Goal: Task Accomplishment & Management: Complete application form

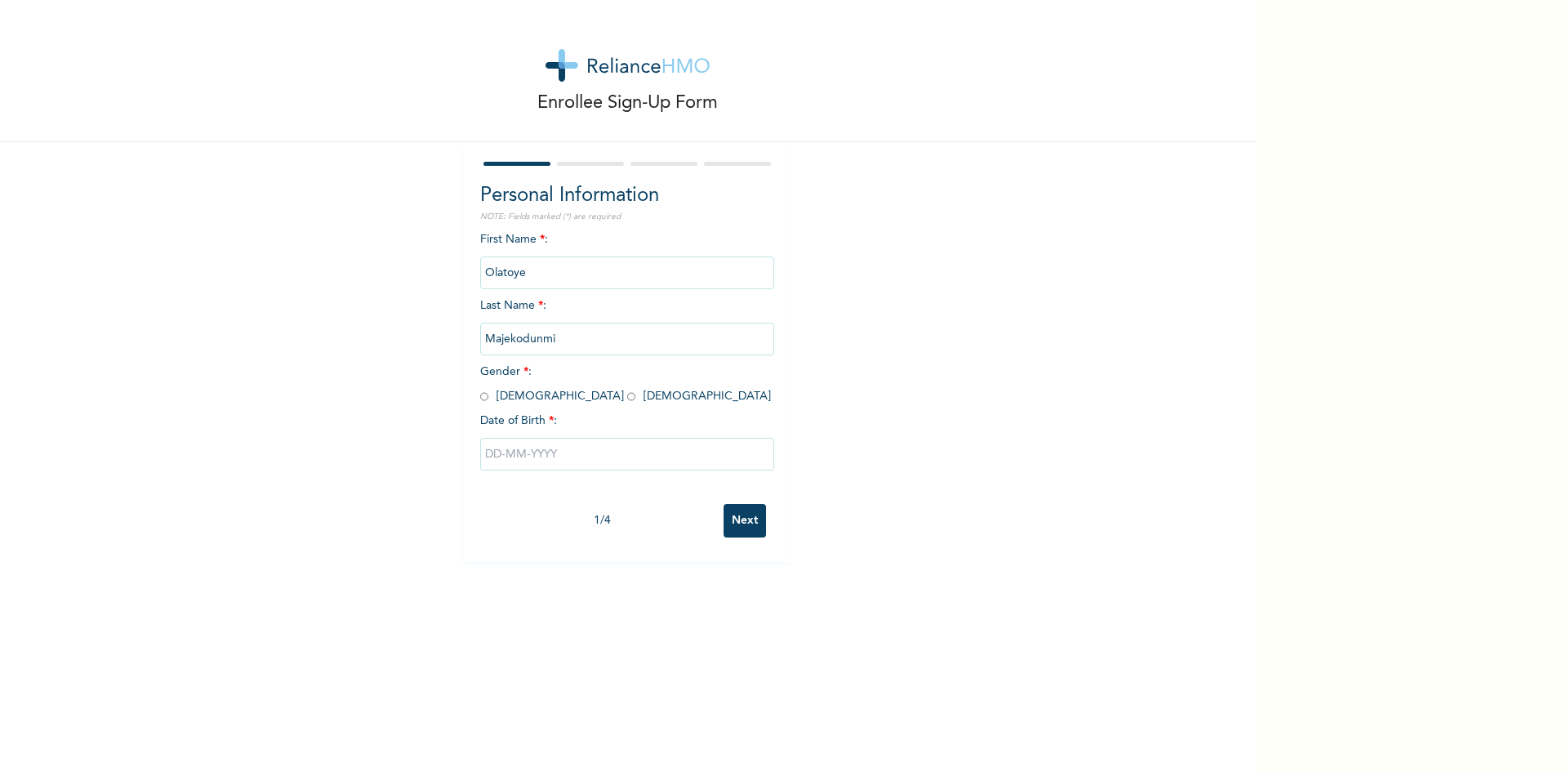
click at [848, 294] on div "Enrollee Sign-Up Form Personal Information NOTE: Fields marked (*) are required…" at bounding box center [628, 281] width 1255 height 562
click at [481, 398] on input "radio" at bounding box center [484, 397] width 8 height 15
radio input "true"
click at [516, 452] on input "text" at bounding box center [628, 454] width 294 height 33
click at [494, 516] on button "button" at bounding box center [498, 518] width 20 height 20
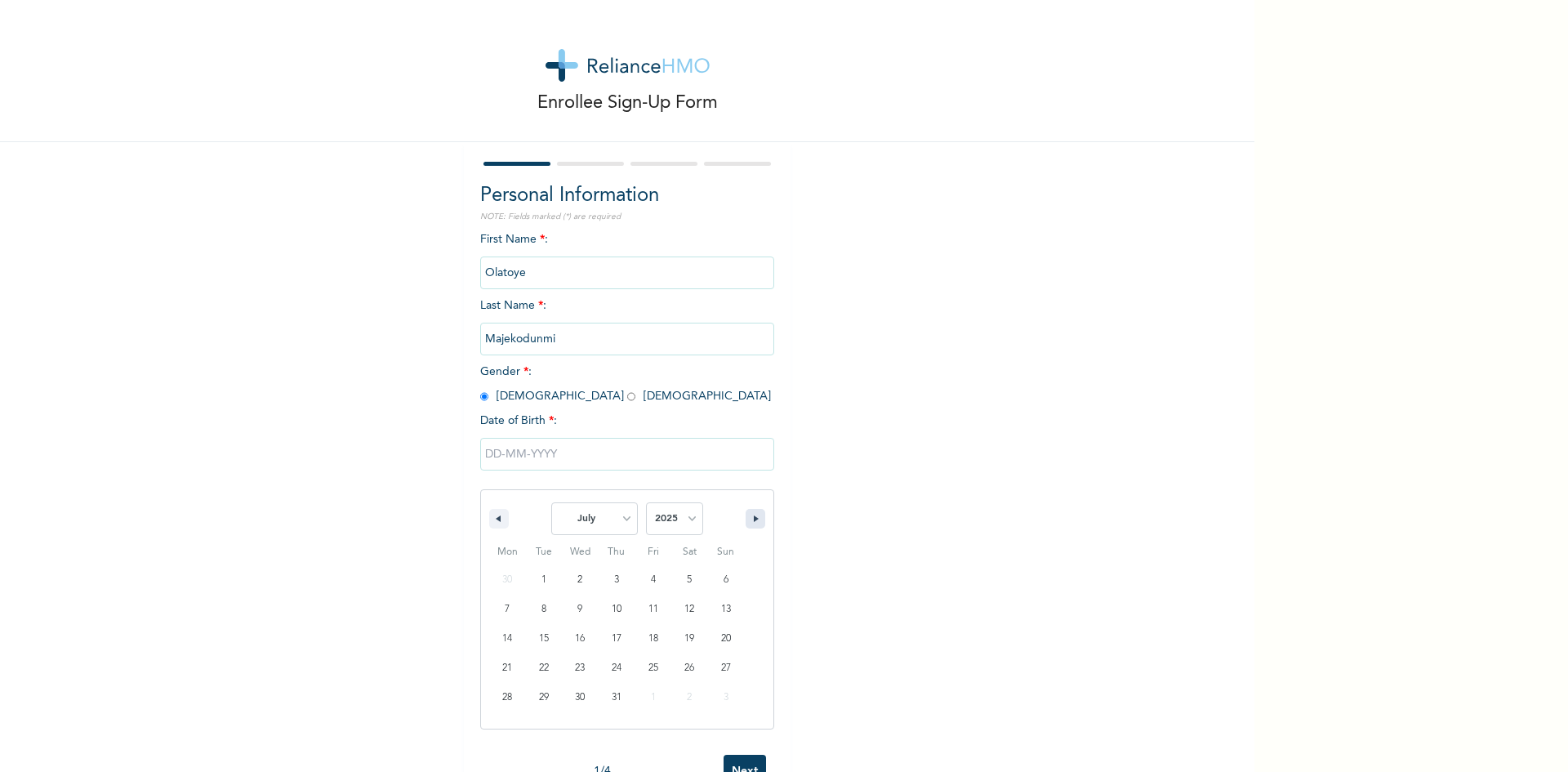
click at [745, 525] on button "button" at bounding box center [755, 518] width 20 height 20
select select "7"
click at [745, 525] on button "button" at bounding box center [755, 518] width 20 height 20
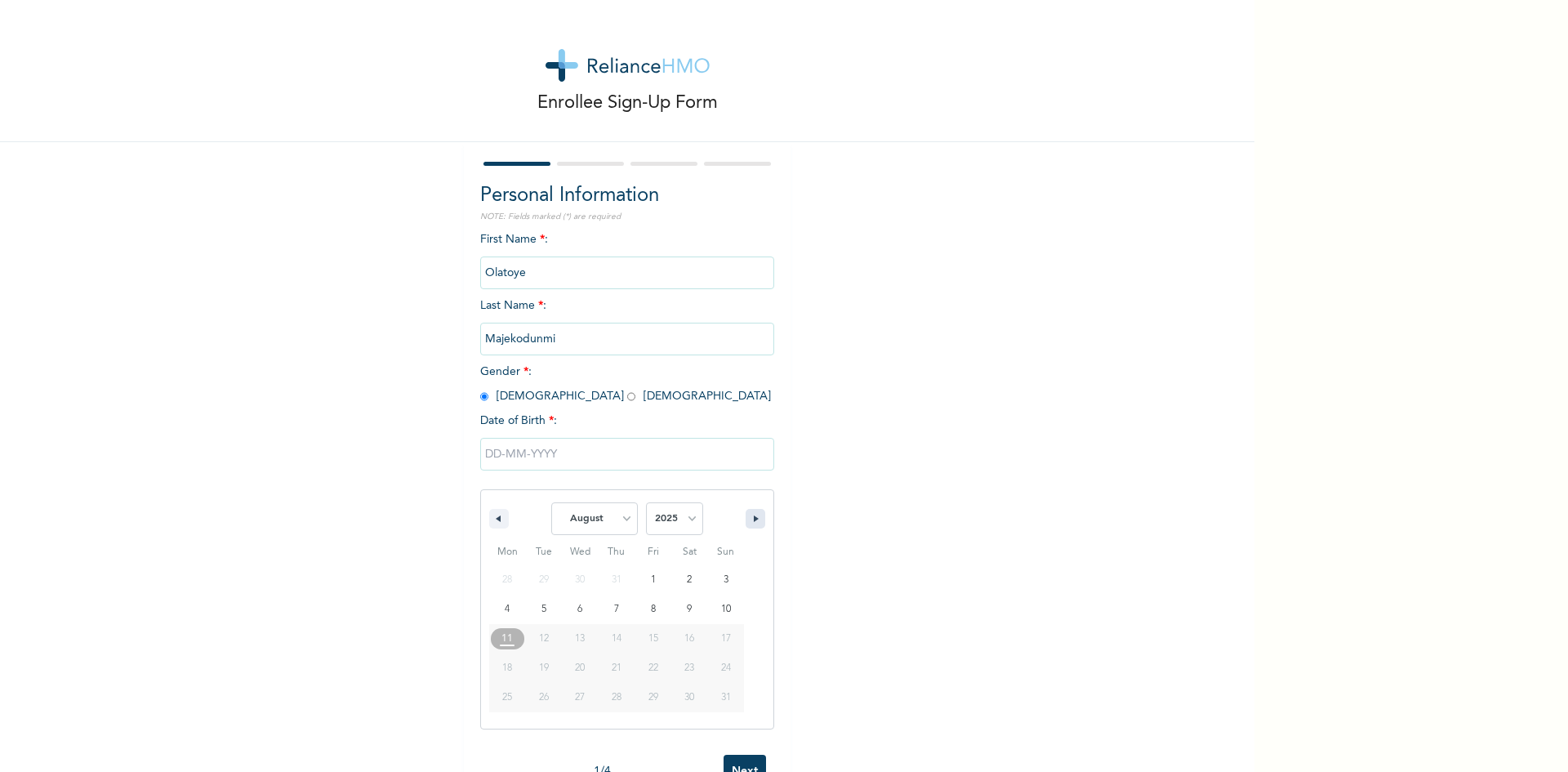
click at [745, 525] on button "button" at bounding box center [755, 518] width 20 height 20
click at [755, 520] on icon "button" at bounding box center [758, 518] width 8 height 7
click at [678, 519] on select "2025 2024 2023 2022 2021 2020 2019 2018 2017 2016 2015 2014 2013 2012 2011 2010…" at bounding box center [675, 518] width 57 height 33
select select "1996"
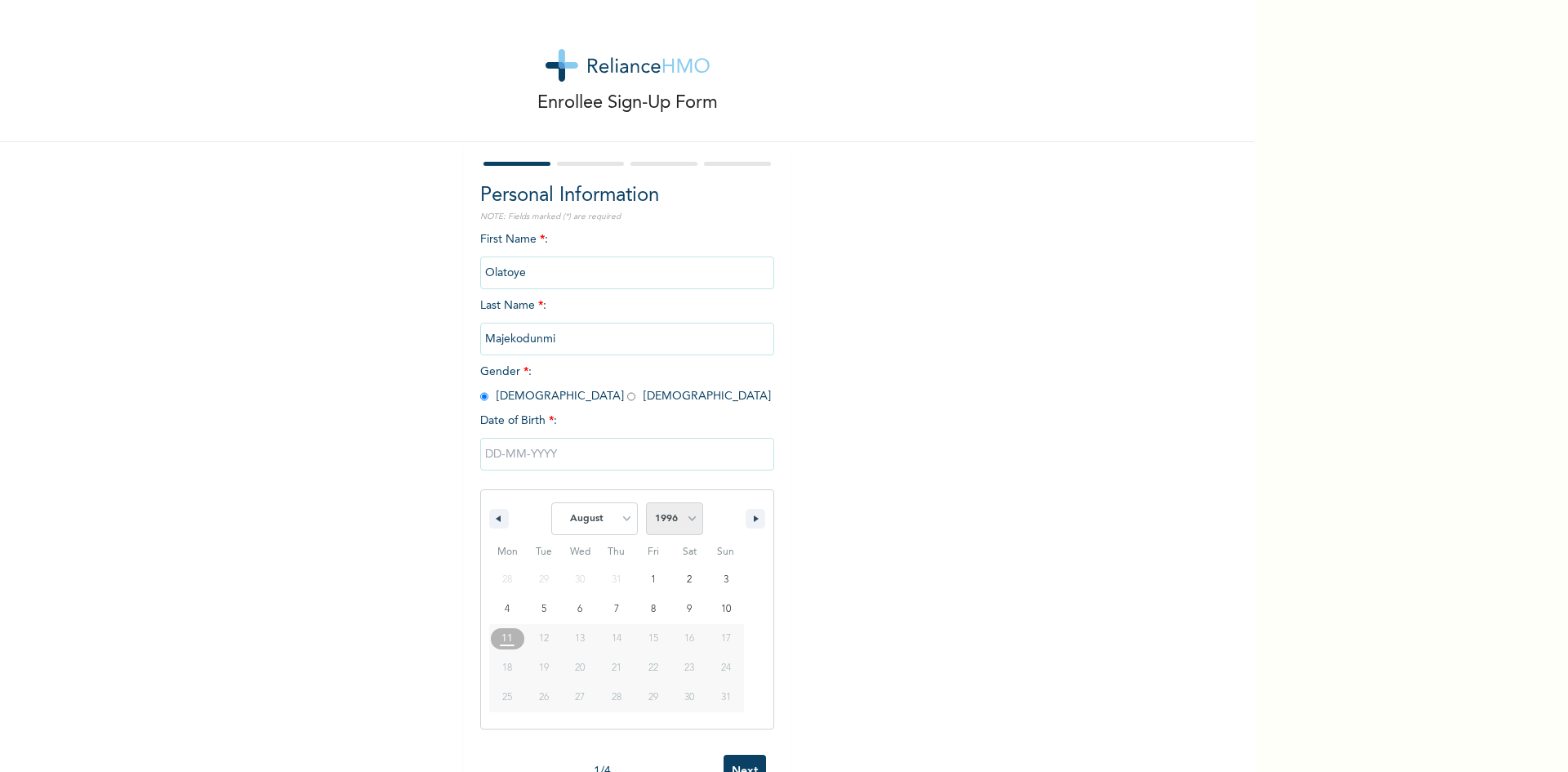
click at [646, 503] on select "2025 2024 2023 2022 2021 2020 2019 2018 2017 2016 2015 2014 2013 2012 2011 2010…" at bounding box center [675, 518] width 57 height 33
click at [746, 516] on button "button" at bounding box center [755, 518] width 20 height 20
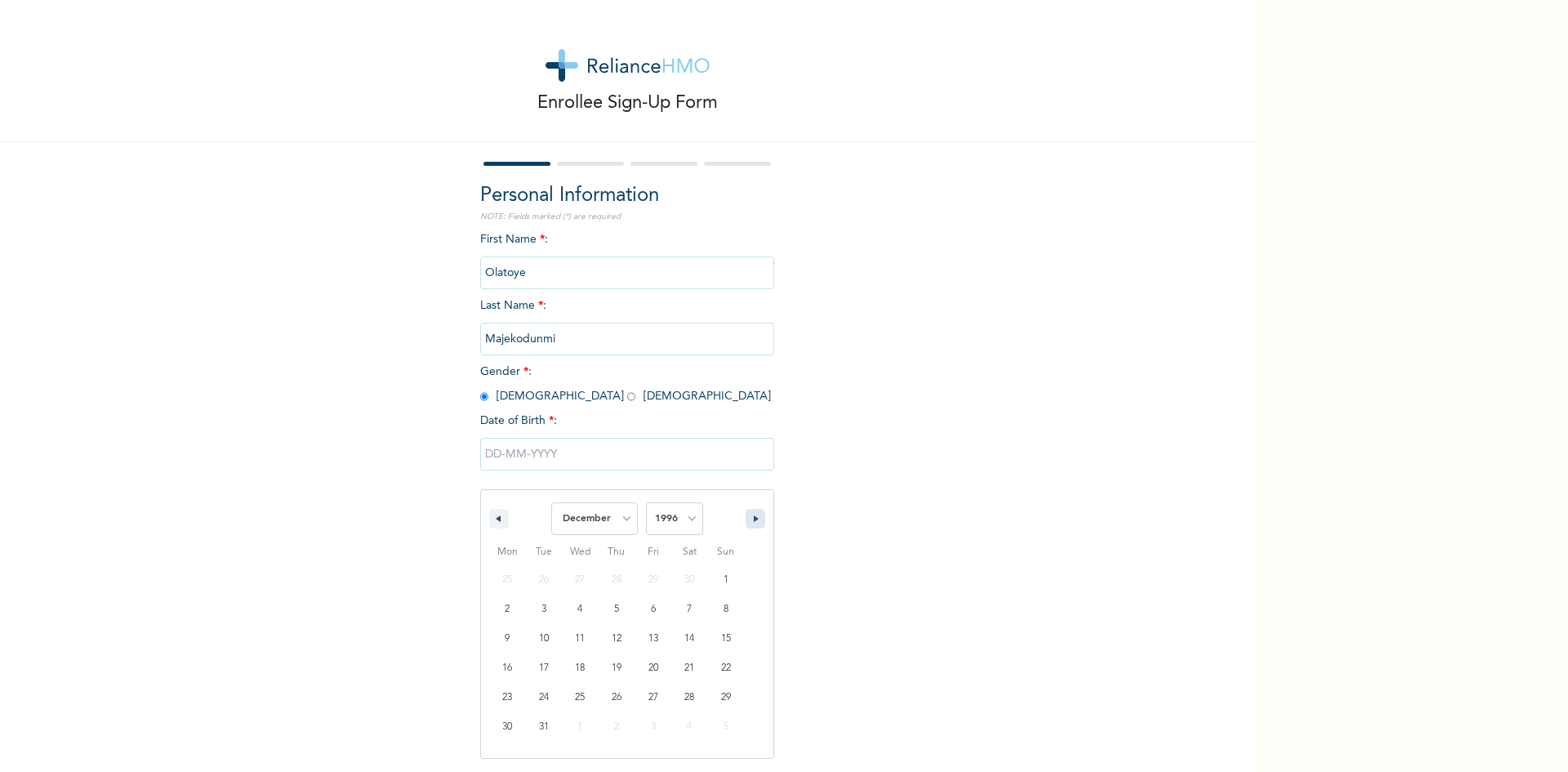
click at [746, 516] on button "button" at bounding box center [755, 518] width 20 height 20
select select "0"
select select "1997"
click at [493, 541] on span "Mon" at bounding box center [507, 552] width 37 height 26
click at [493, 518] on icon "button" at bounding box center [497, 518] width 8 height 7
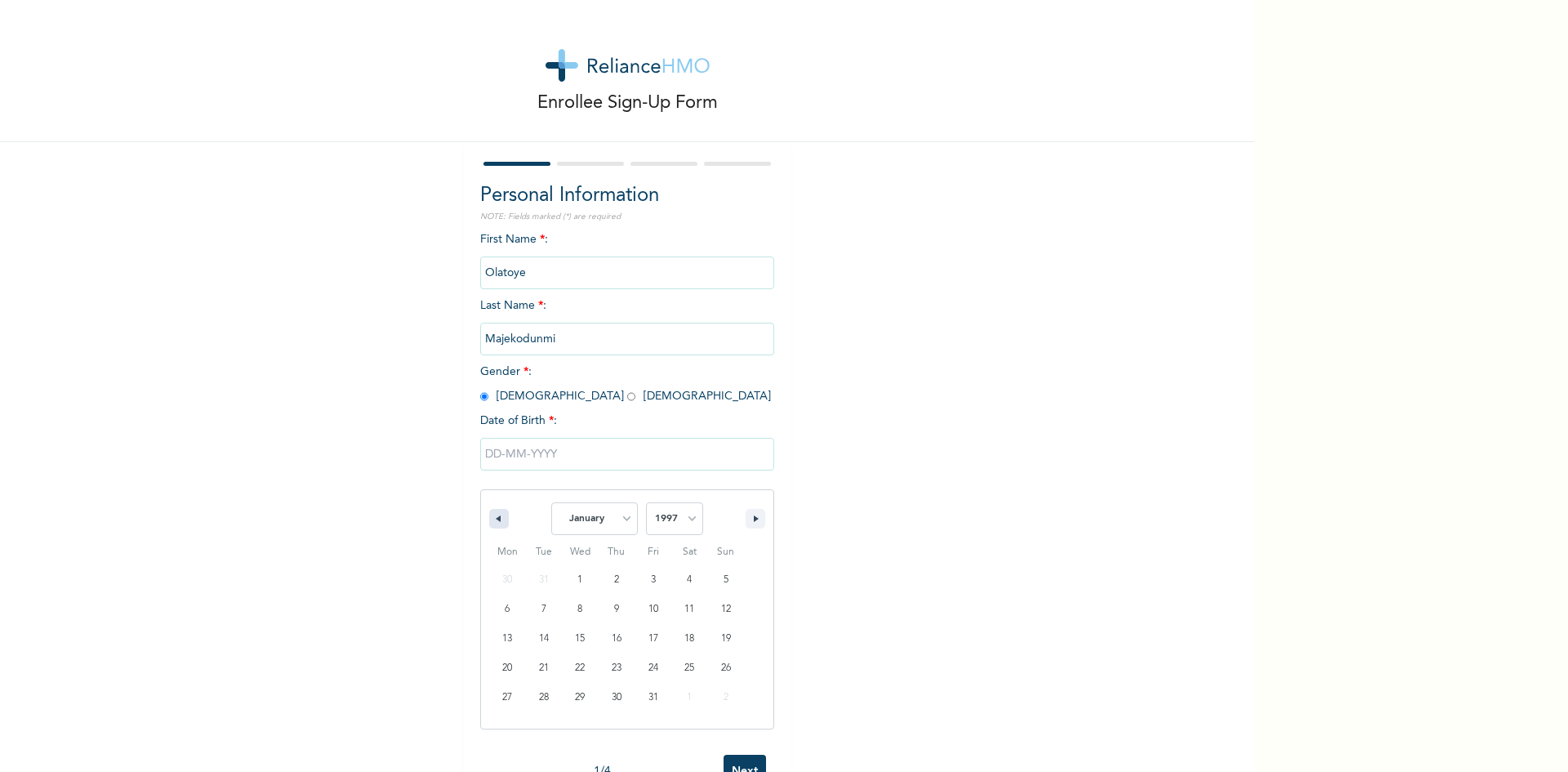
select select "11"
select select "1996"
type input "[DATE]"
click at [742, 524] on input "Next" at bounding box center [744, 521] width 42 height 34
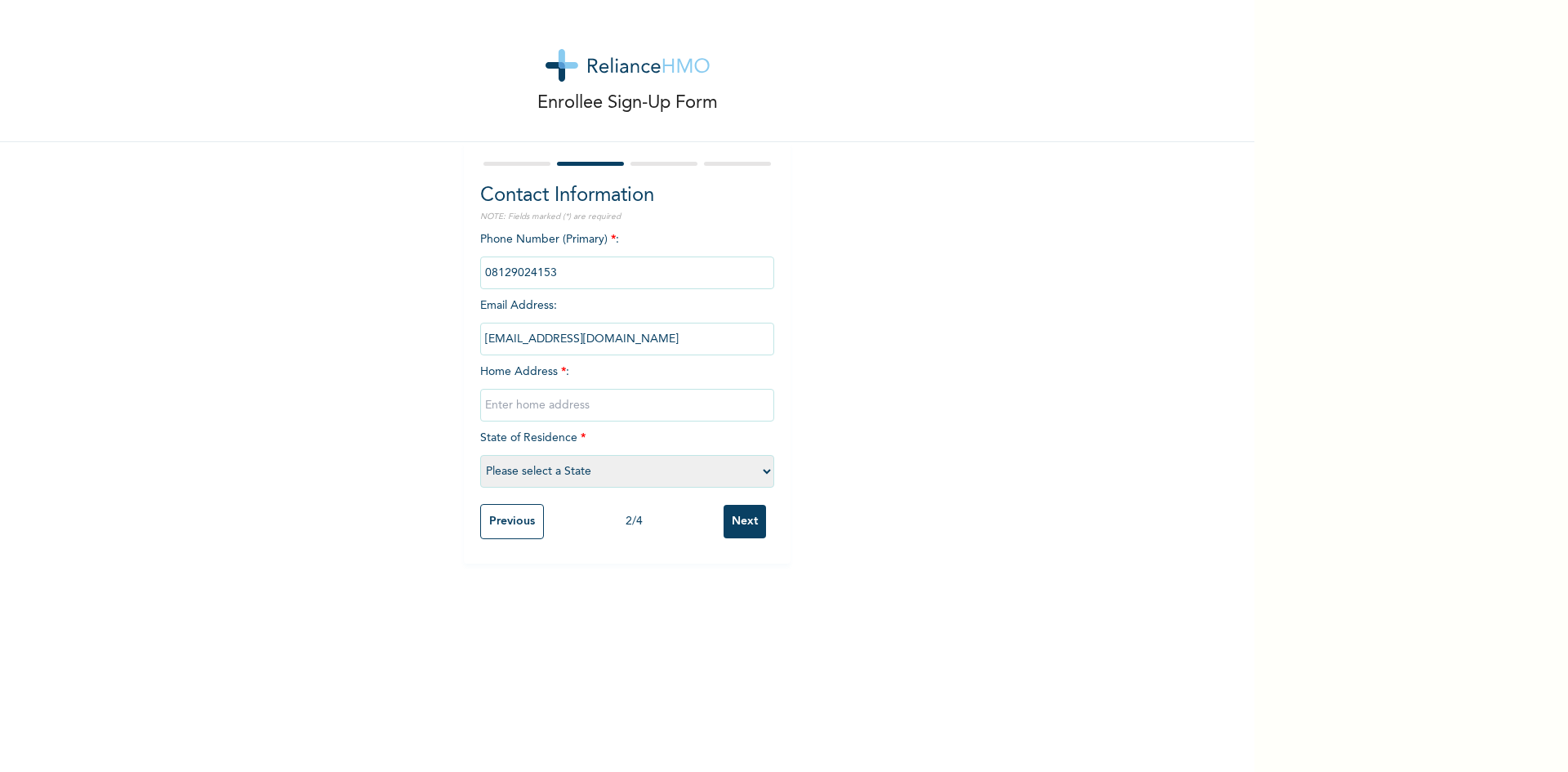
click at [629, 403] on input "text" at bounding box center [628, 405] width 294 height 33
type input "[STREET_ADDRESS]"
click at [647, 475] on select "Please select a State [PERSON_NAME] (FCT) [PERSON_NAME] Ibom [GEOGRAPHIC_DATA] …" at bounding box center [628, 471] width 294 height 33
select select "25"
click at [481, 455] on select "Please select a State [PERSON_NAME] (FCT) [PERSON_NAME] Ibom [GEOGRAPHIC_DATA] …" at bounding box center [628, 471] width 294 height 33
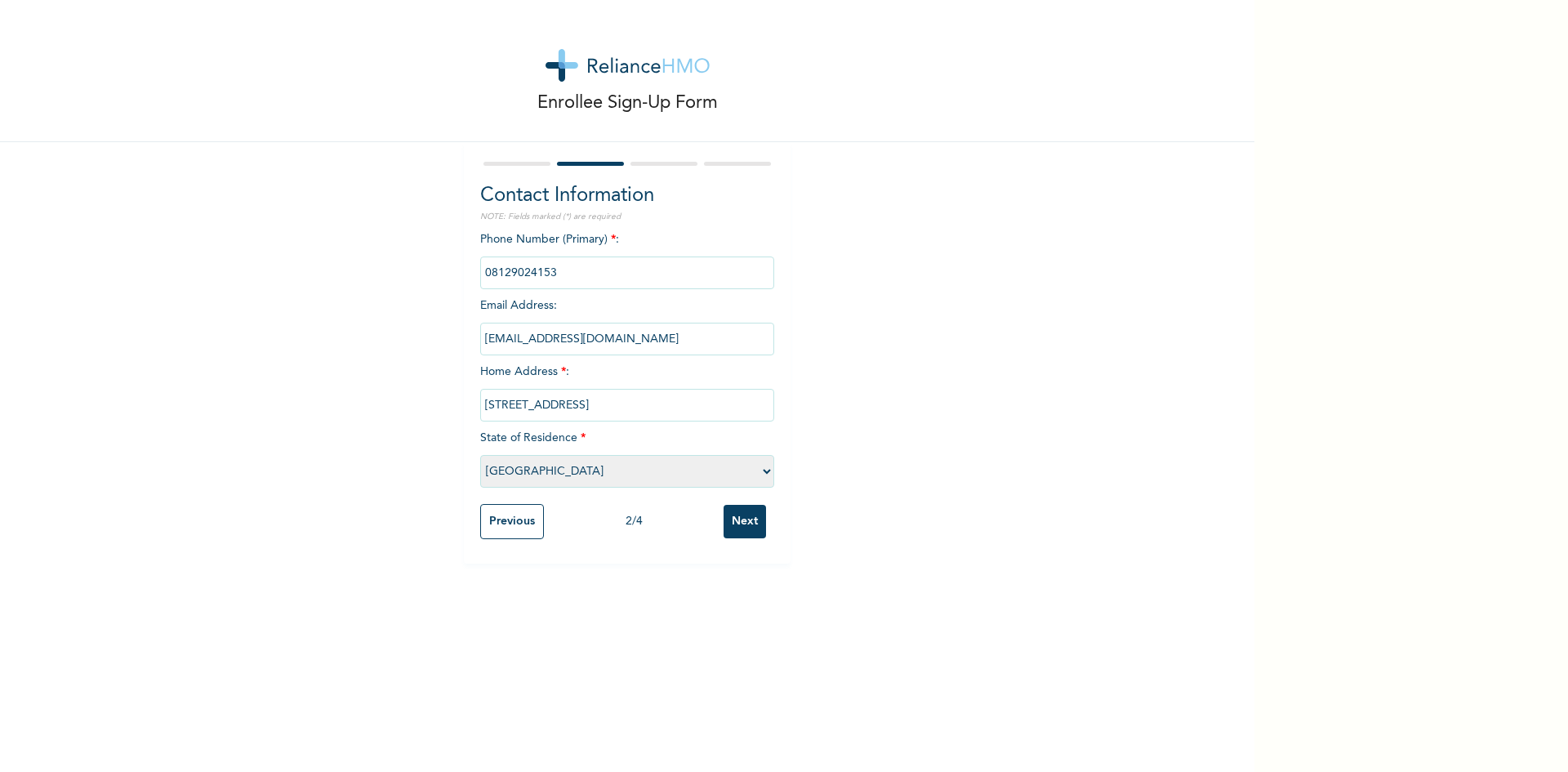
click at [733, 518] on input "Next" at bounding box center [744, 522] width 42 height 34
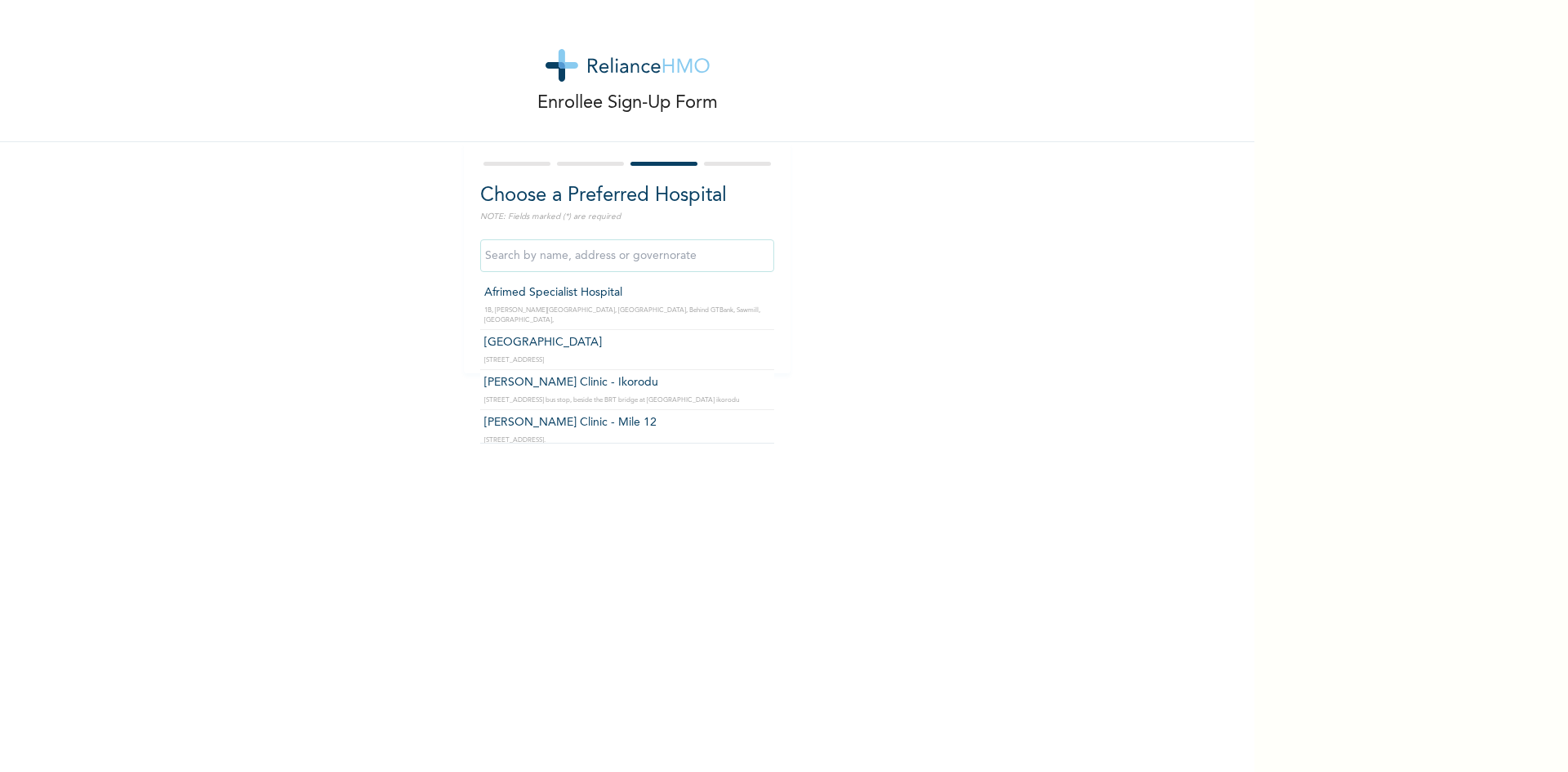
click at [589, 260] on input "text" at bounding box center [628, 255] width 294 height 33
type input "r"
type input "g"
type input "s"
type input "Ladi-[GEOGRAPHIC_DATA]"
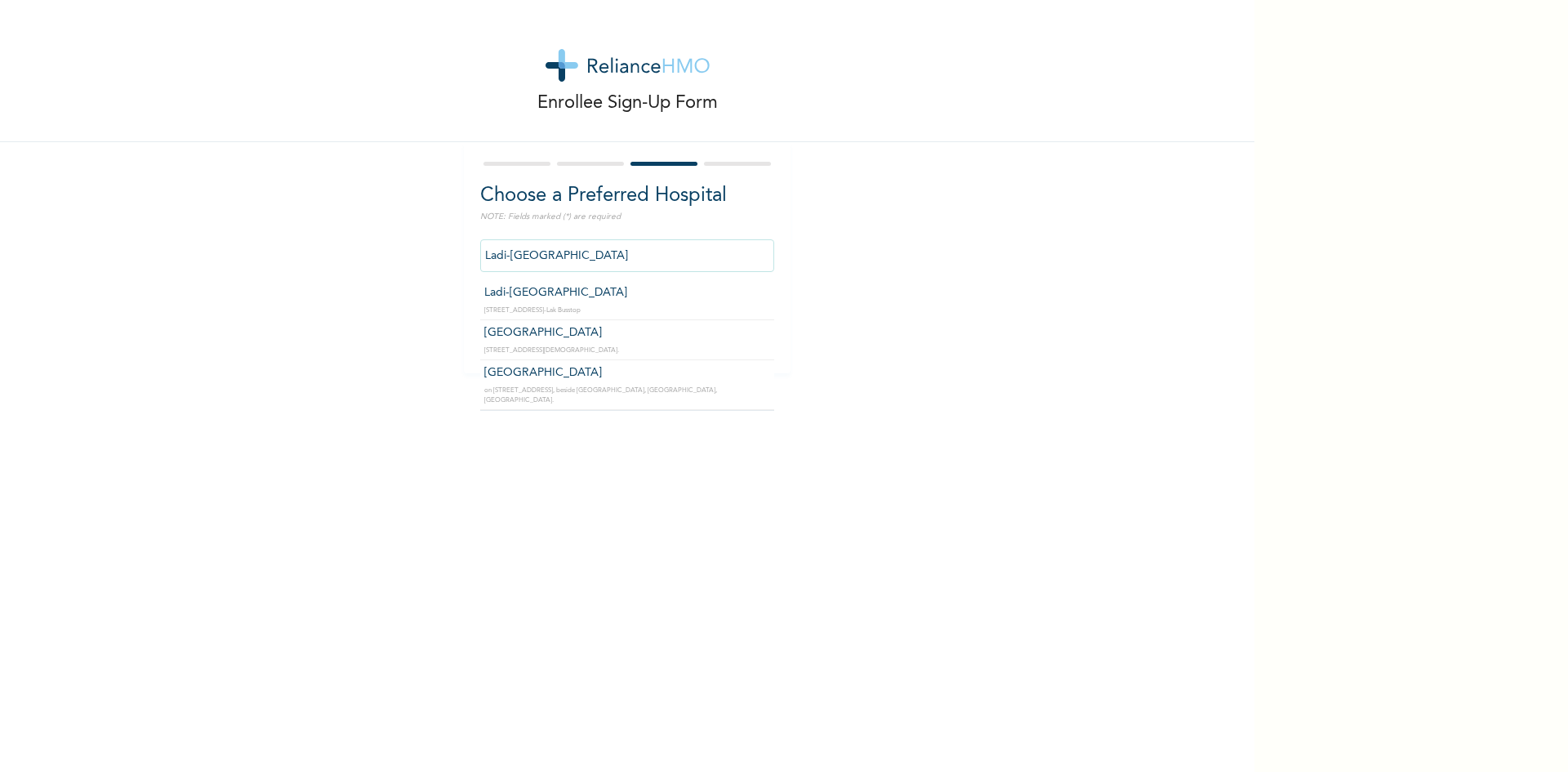
click at [642, 254] on input "Ladi-[GEOGRAPHIC_DATA]" at bounding box center [628, 255] width 294 height 33
drag, startPoint x: 608, startPoint y: 255, endPoint x: 374, endPoint y: 261, distance: 234.1
click at [374, 261] on div "Enrollee Sign-Up Form Choose a Preferred Hospital NOTE: Fields marked (*) are r…" at bounding box center [628, 187] width 1255 height 373
drag, startPoint x: 543, startPoint y: 250, endPoint x: 433, endPoint y: 249, distance: 110.0
click at [433, 249] on div "Enrollee Sign-Up Form Choose a Preferred Hospital NOTE: Fields marked (*) are r…" at bounding box center [628, 187] width 1255 height 373
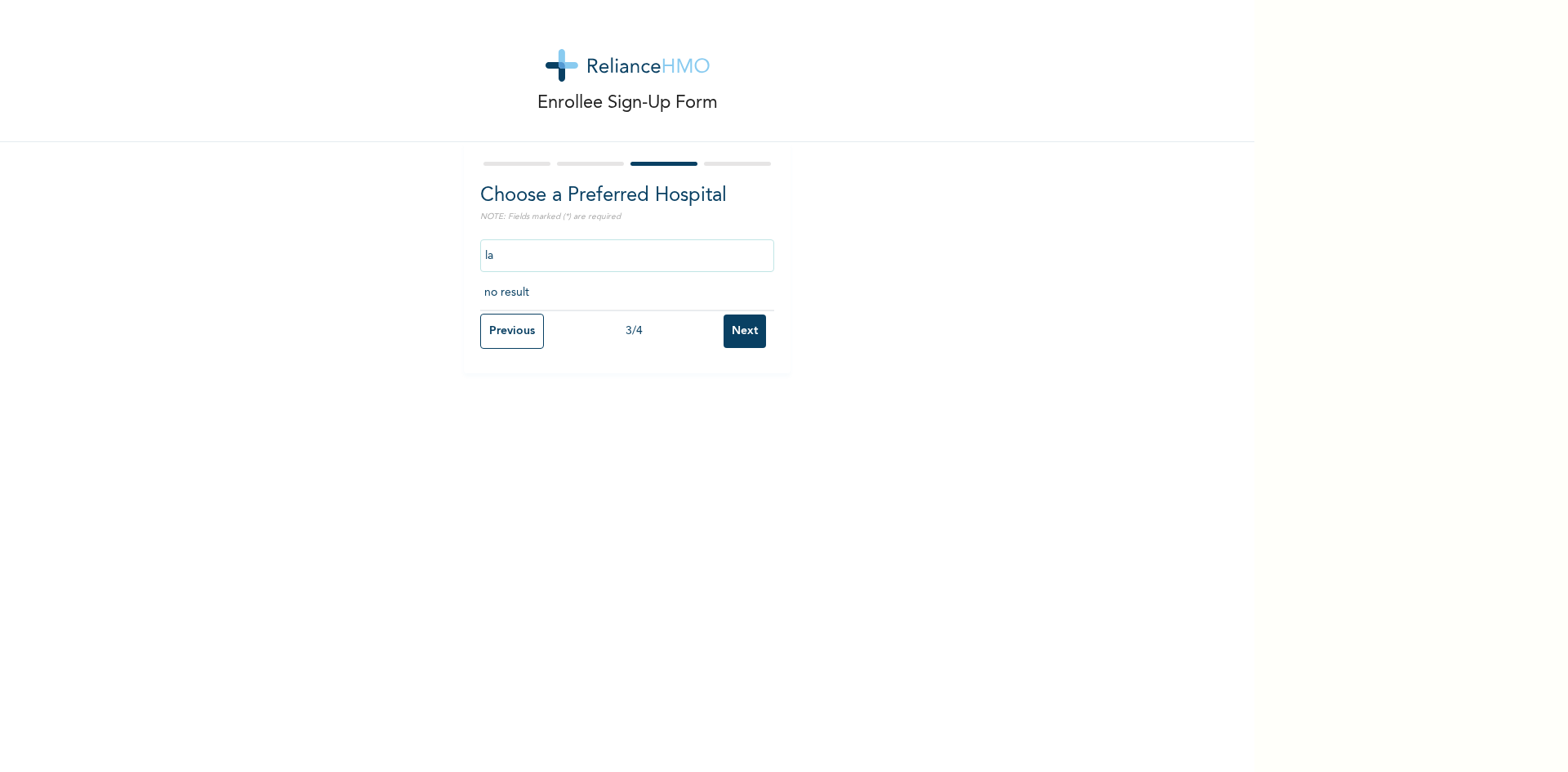
type input "l"
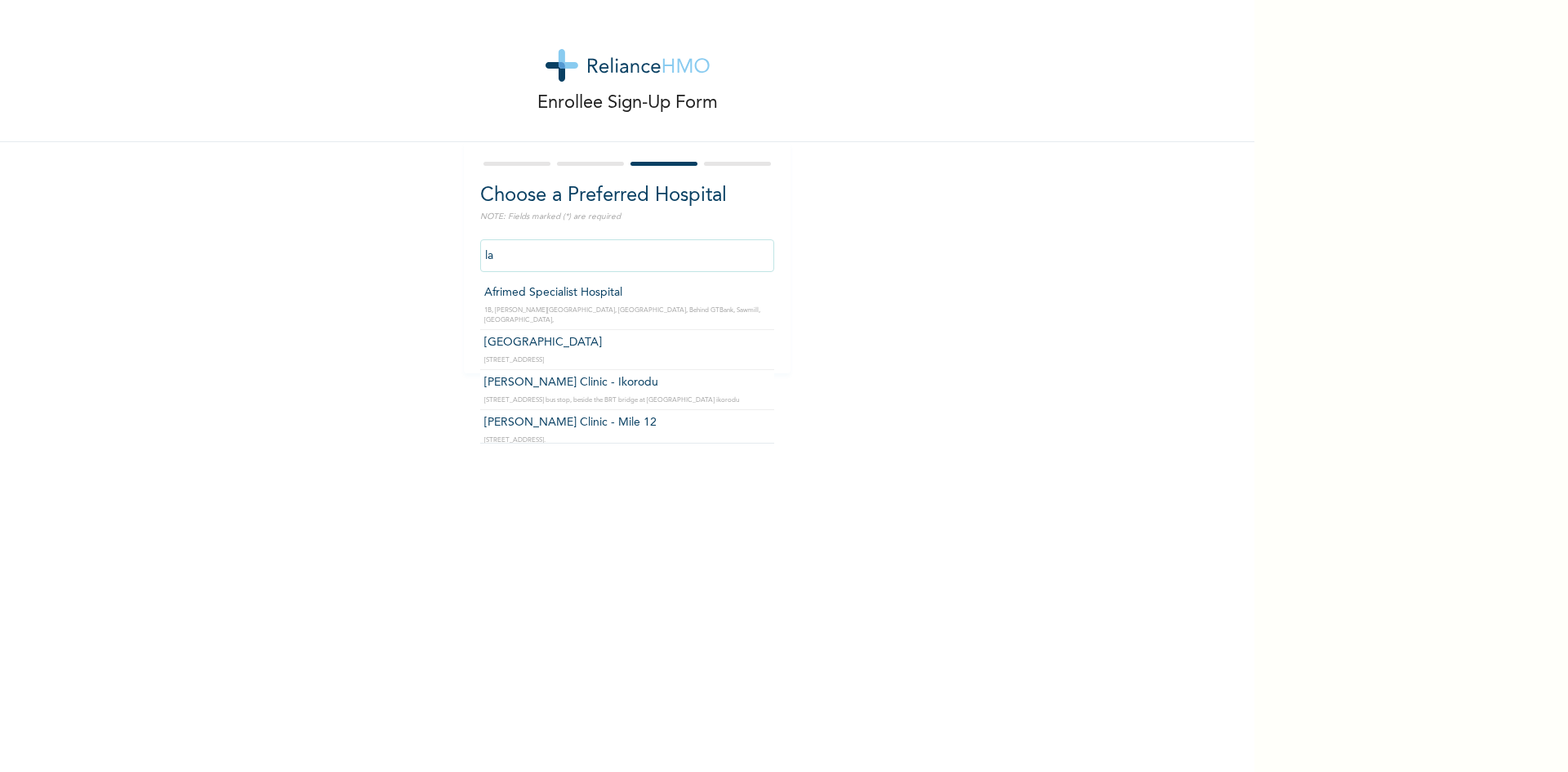
type input "l"
paste input "Ladi-[GEOGRAPHIC_DATA]"
type input "Ladi-[GEOGRAPHIC_DATA]"
click at [629, 259] on input "Ladi-[GEOGRAPHIC_DATA]" at bounding box center [628, 255] width 294 height 33
drag, startPoint x: 641, startPoint y: 261, endPoint x: 458, endPoint y: 264, distance: 183.0
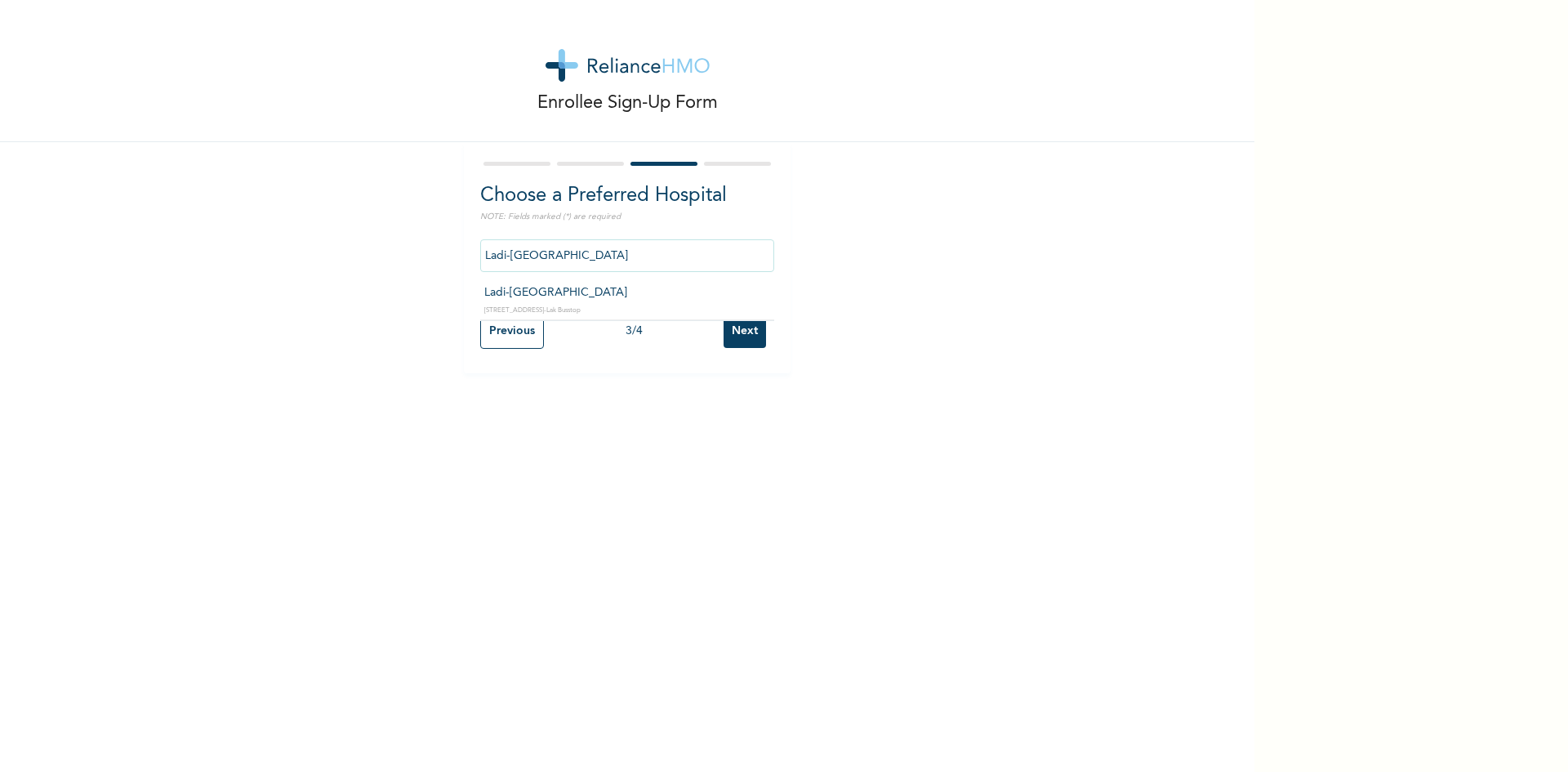
click at [464, 264] on div "Choose a Preferred Hospital NOTE: Fields marked (*) are required [GEOGRAPHIC_DA…" at bounding box center [627, 257] width 327 height 231
click at [482, 482] on div "Enrollee Sign-Up Form Choose a Preferred Hospital NOTE: Fields marked (*) are r…" at bounding box center [628, 386] width 1255 height 772
click at [733, 335] on input "Next" at bounding box center [744, 332] width 42 height 34
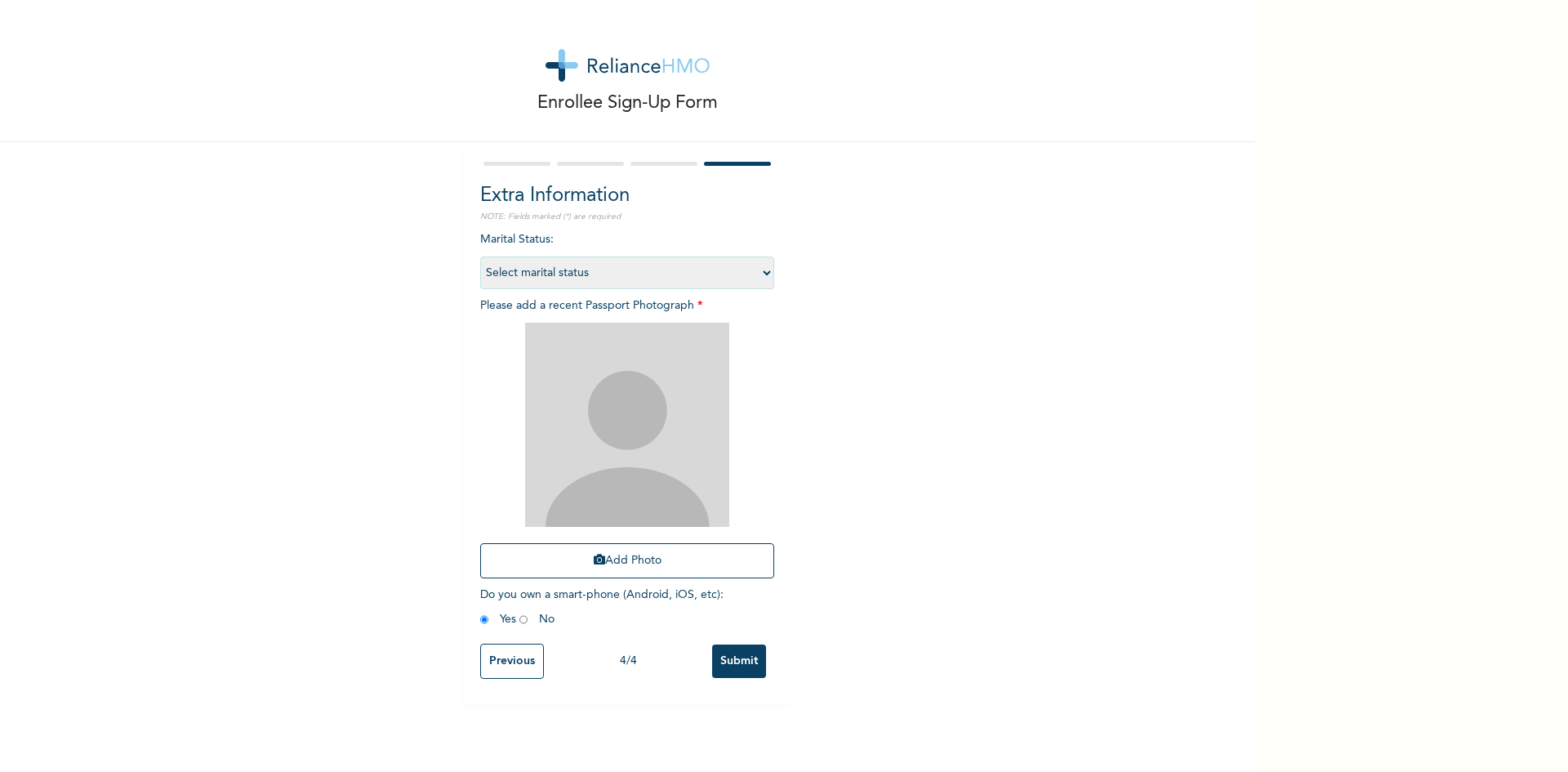
click at [727, 274] on select "Select marital status [DEMOGRAPHIC_DATA] Married [DEMOGRAPHIC_DATA] Widow/[DEMO…" at bounding box center [628, 272] width 294 height 33
select select "1"
click at [481, 256] on select "Select marital status [DEMOGRAPHIC_DATA] Married [DEMOGRAPHIC_DATA] Widow/[DEMO…" at bounding box center [628, 272] width 294 height 33
click at [691, 409] on img at bounding box center [627, 424] width 204 height 205
click at [625, 569] on button "Add Photo" at bounding box center [628, 560] width 294 height 35
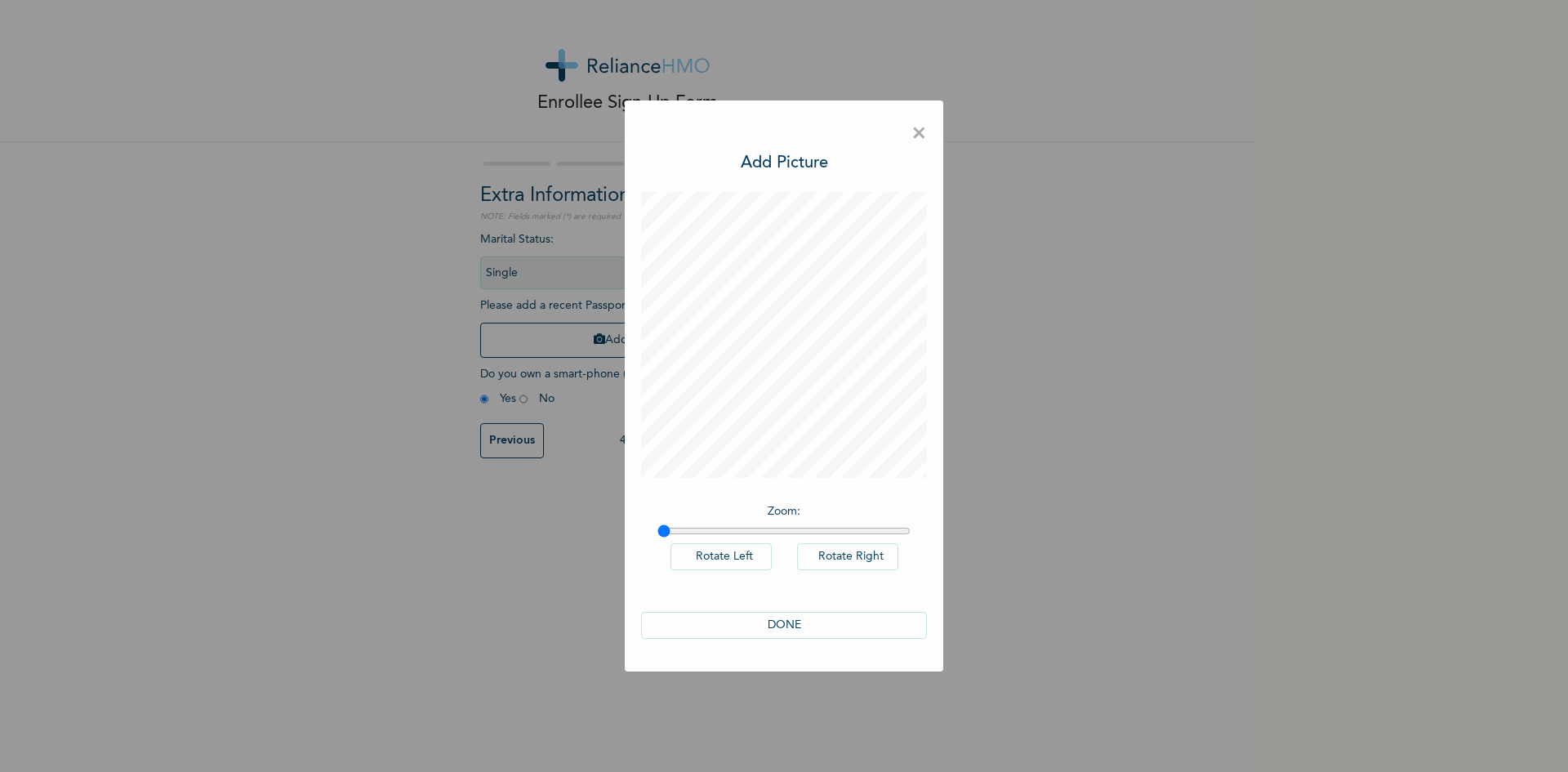
click at [789, 617] on button "DONE" at bounding box center [784, 625] width 286 height 27
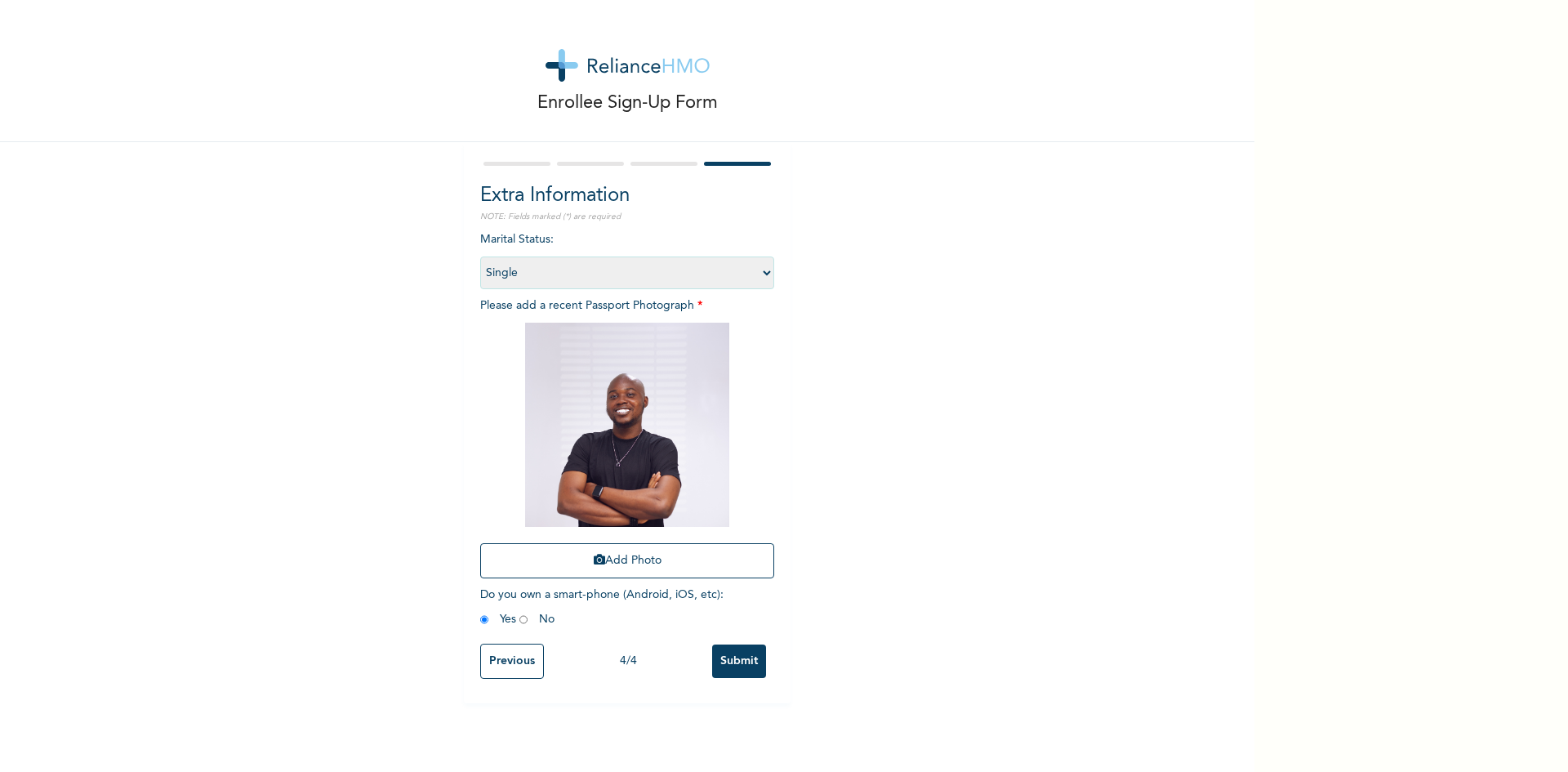
click at [736, 662] on input "Submit" at bounding box center [739, 662] width 54 height 34
